Goal: Information Seeking & Learning: Learn about a topic

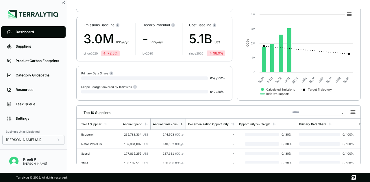
scroll to position [33, 0]
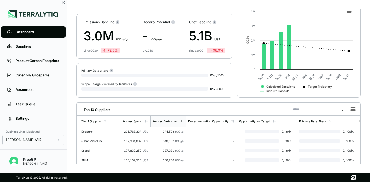
click at [49, 61] on div "Product Carbon Footprints" at bounding box center [38, 61] width 44 height 5
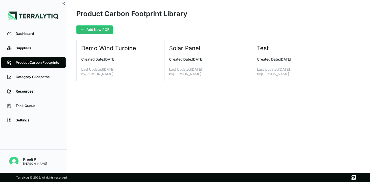
click at [299, 63] on div "Test Created Date: [DATE] Last Updated [DATE] by [PERSON_NAME]" at bounding box center [292, 61] width 81 height 42
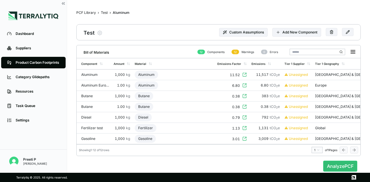
click at [90, 94] on div "Butane" at bounding box center [95, 96] width 28 height 5
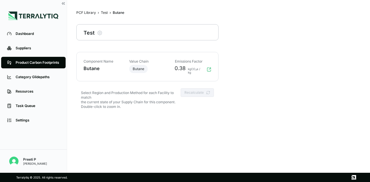
click at [104, 13] on div "Test" at bounding box center [104, 12] width 7 height 5
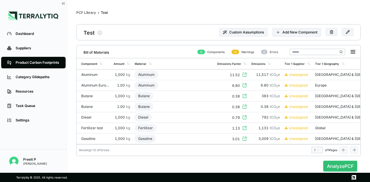
click at [349, 166] on button "Analyze PCF" at bounding box center [340, 166] width 34 height 11
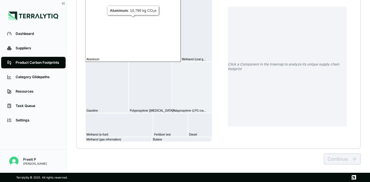
click at [108, 31] on rect at bounding box center [132, 19] width 95 height 84
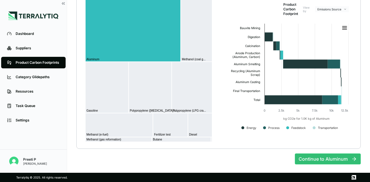
click at [339, 158] on button "Continue to Aluminum" at bounding box center [328, 159] width 66 height 11
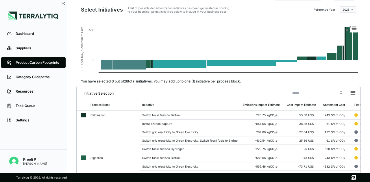
scroll to position [33, 0]
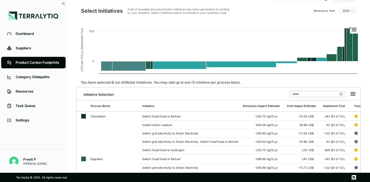
scroll to position [28, 0]
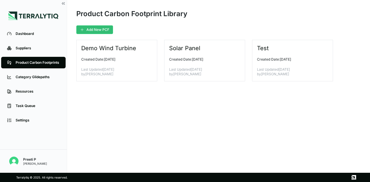
click at [196, 63] on div "Solar Panel Created Date: [DATE] Last Updated [DATE] by [PERSON_NAME]" at bounding box center [204, 61] width 81 height 42
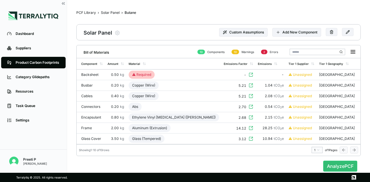
drag, startPoint x: 89, startPoint y: 73, endPoint x: 353, endPoint y: 163, distance: 279.2
click at [353, 163] on button "Analyze PCF" at bounding box center [340, 166] width 34 height 11
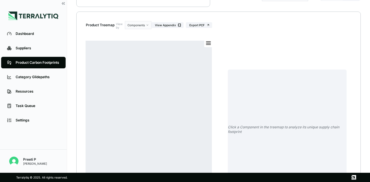
scroll to position [58, 0]
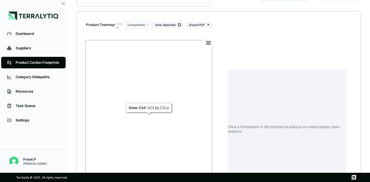
click at [138, 112] on rect at bounding box center [148, 117] width 127 height 154
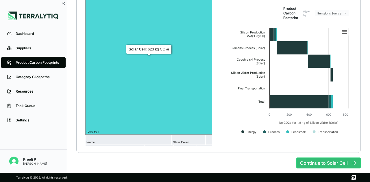
scroll to position [121, 0]
click at [138, 112] on rect at bounding box center [148, 58] width 127 height 154
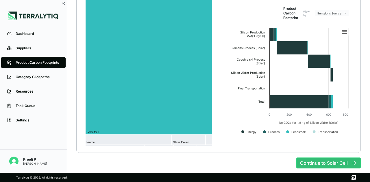
click at [311, 162] on button "Continue to Solar Cell" at bounding box center [328, 163] width 64 height 11
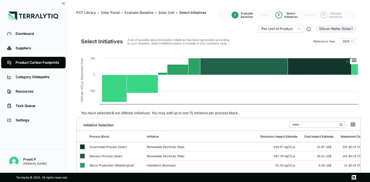
scroll to position [0, 0]
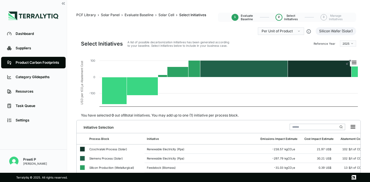
click at [110, 16] on div "Solar Panel" at bounding box center [110, 15] width 19 height 5
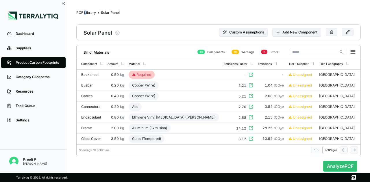
drag, startPoint x: 85, startPoint y: 15, endPoint x: 84, endPoint y: 12, distance: 3.6
click at [84, 12] on nav "PCF Library › Solar Panel Solar Panel" at bounding box center [171, 13] width 190 height 8
click at [84, 12] on div "PCF Library" at bounding box center [86, 12] width 20 height 5
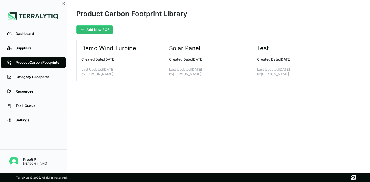
click at [124, 73] on p "Last Updated [DATE] by [PERSON_NAME]" at bounding box center [114, 71] width 66 height 9
